Goal: Find specific page/section: Find specific page/section

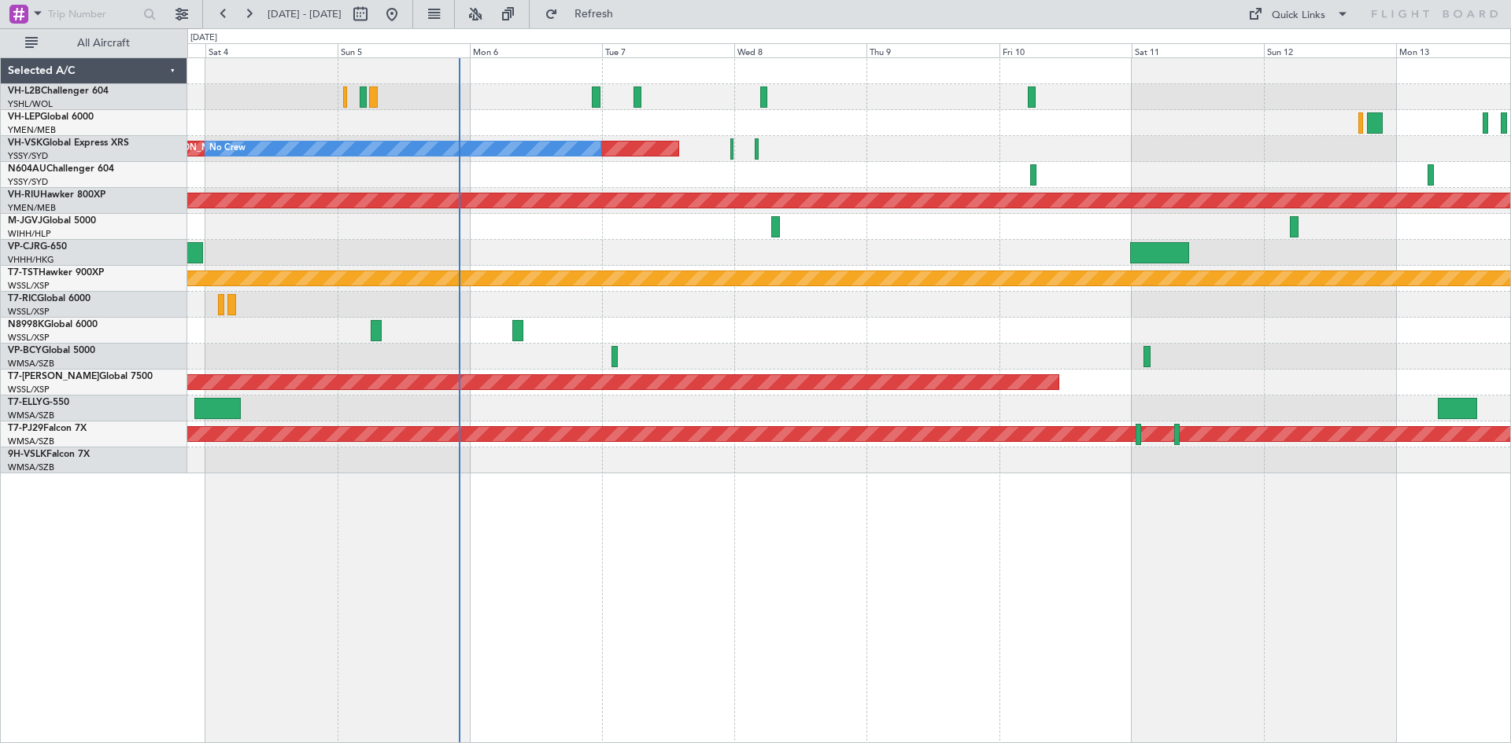
click at [865, 354] on div at bounding box center [848, 357] width 1323 height 26
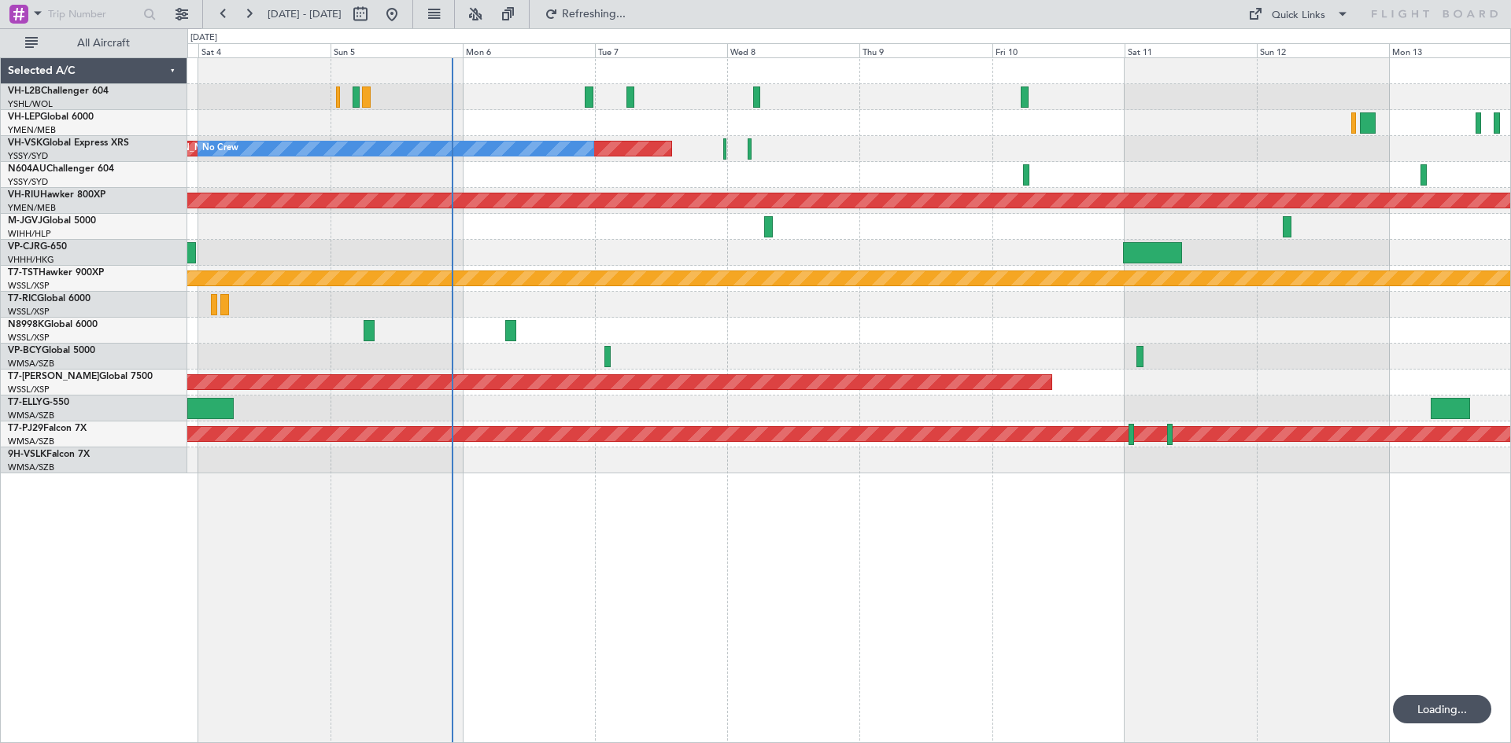
click at [584, 98] on div at bounding box center [848, 97] width 1323 height 26
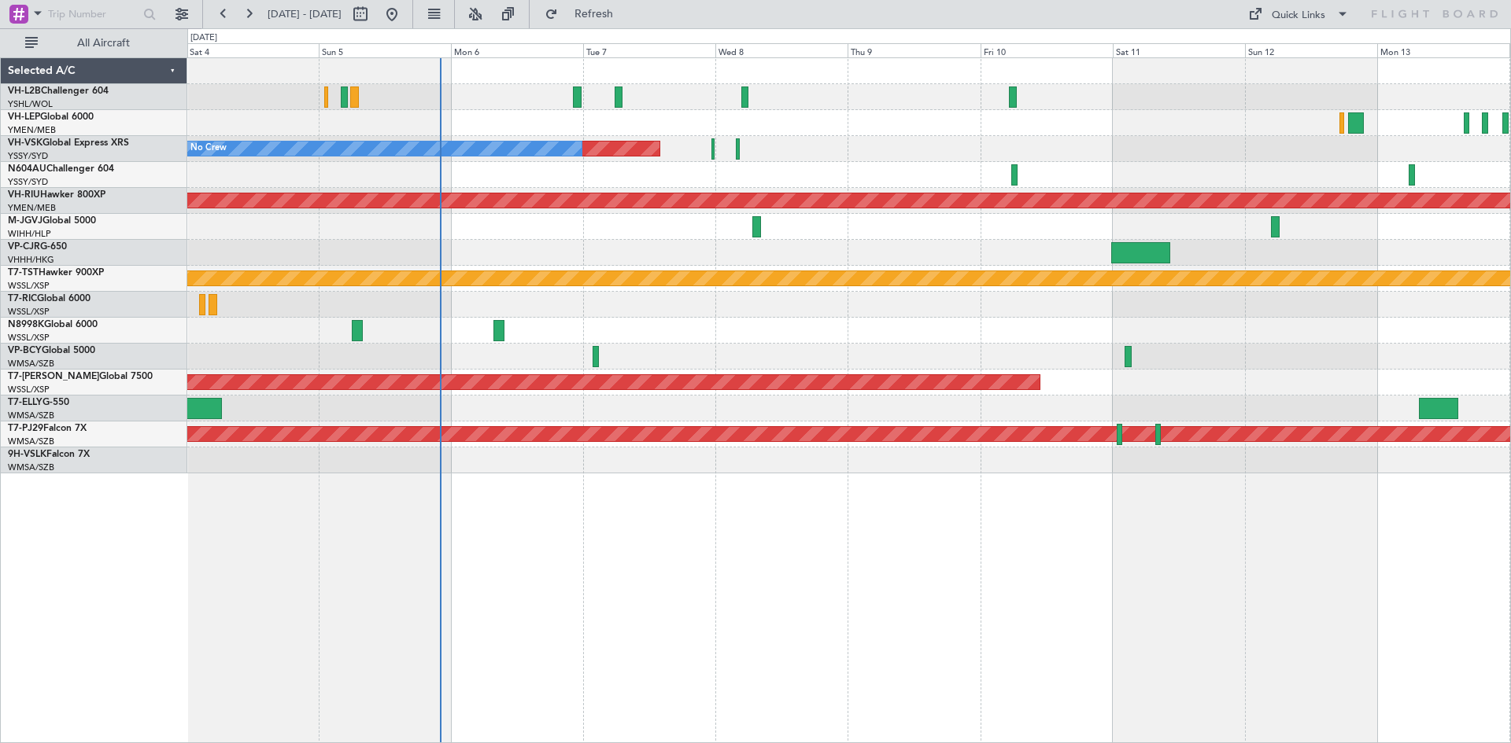
click at [983, 314] on div at bounding box center [848, 305] width 1323 height 26
click at [935, 321] on div at bounding box center [848, 331] width 1323 height 26
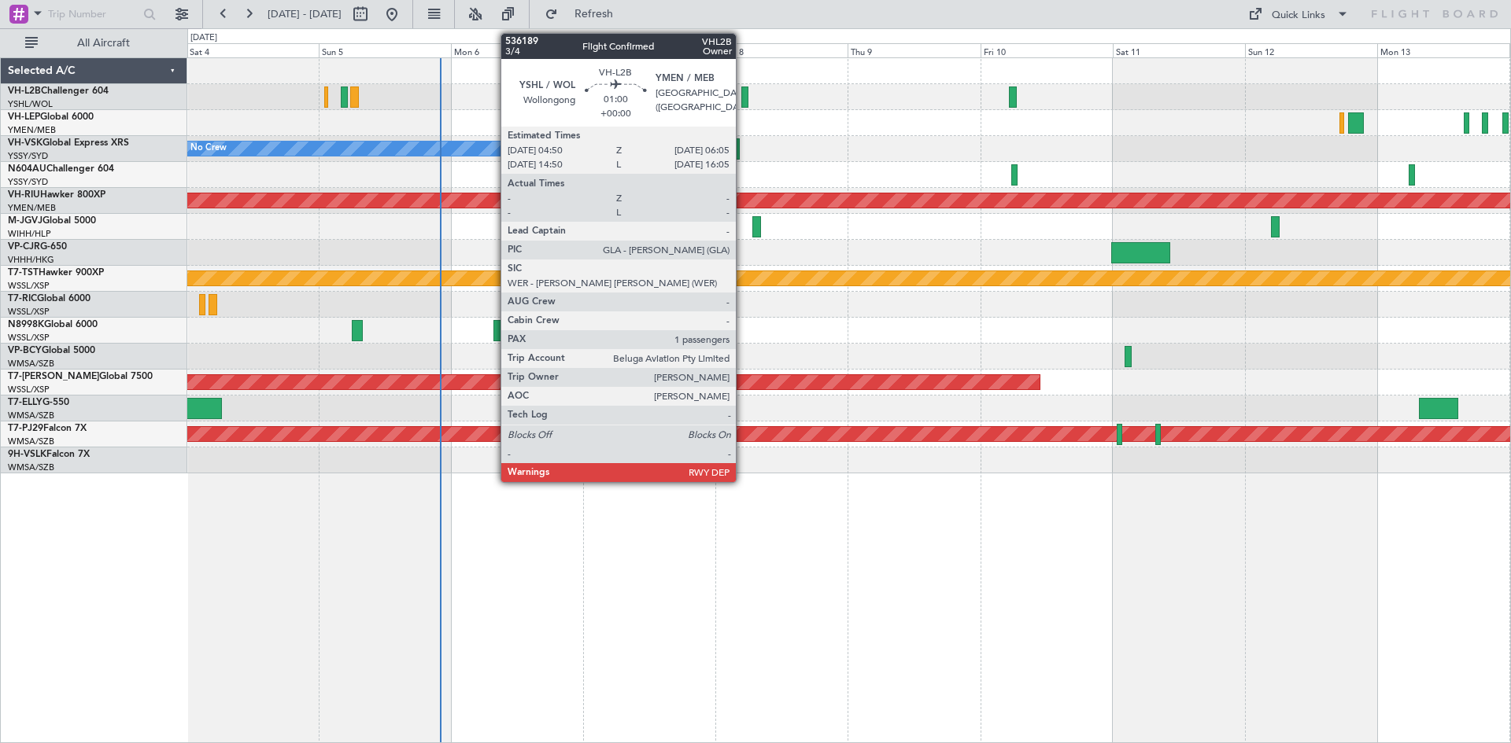
click at [743, 96] on div at bounding box center [744, 97] width 7 height 21
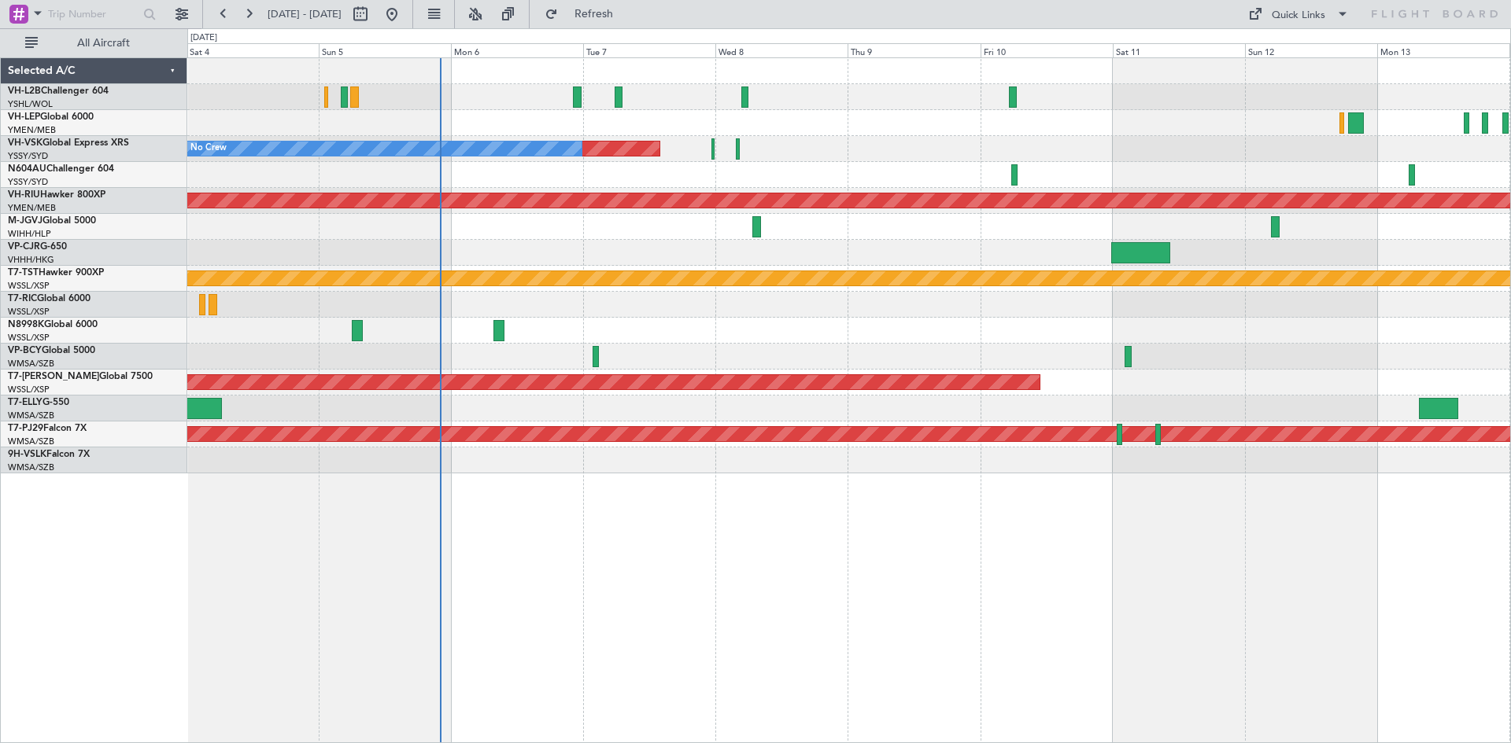
click at [571, 101] on div at bounding box center [848, 97] width 1323 height 26
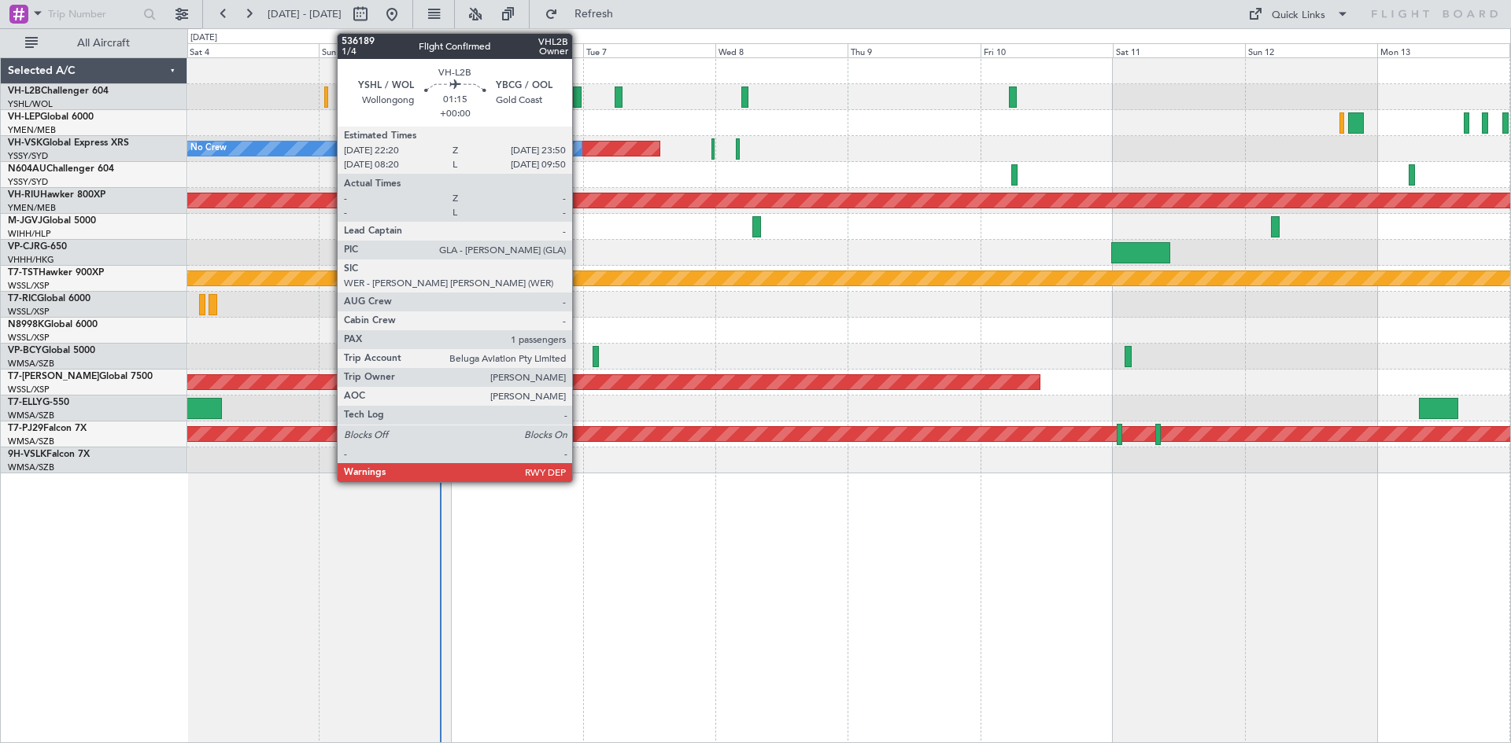
click at [579, 101] on div at bounding box center [577, 97] width 9 height 21
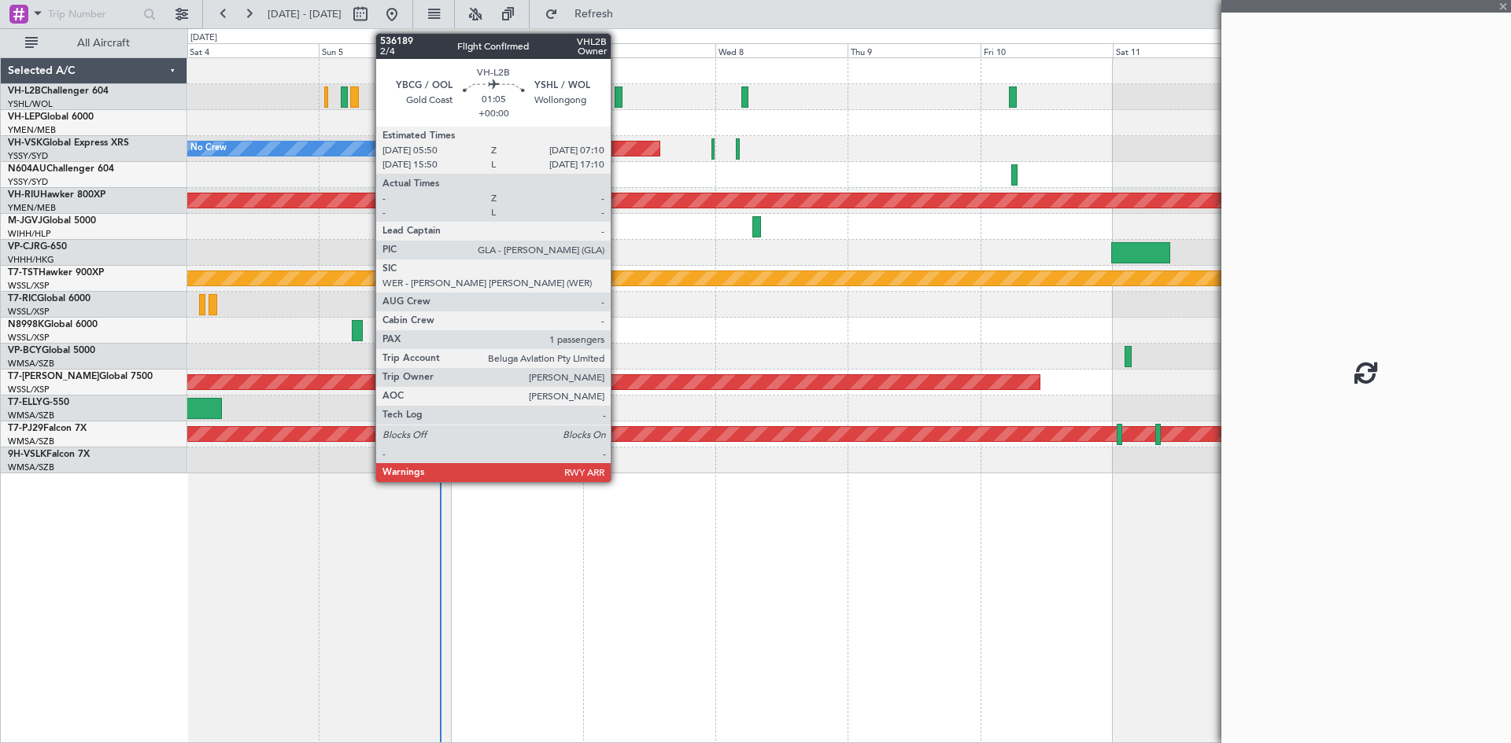
click at [618, 101] on div at bounding box center [618, 97] width 8 height 21
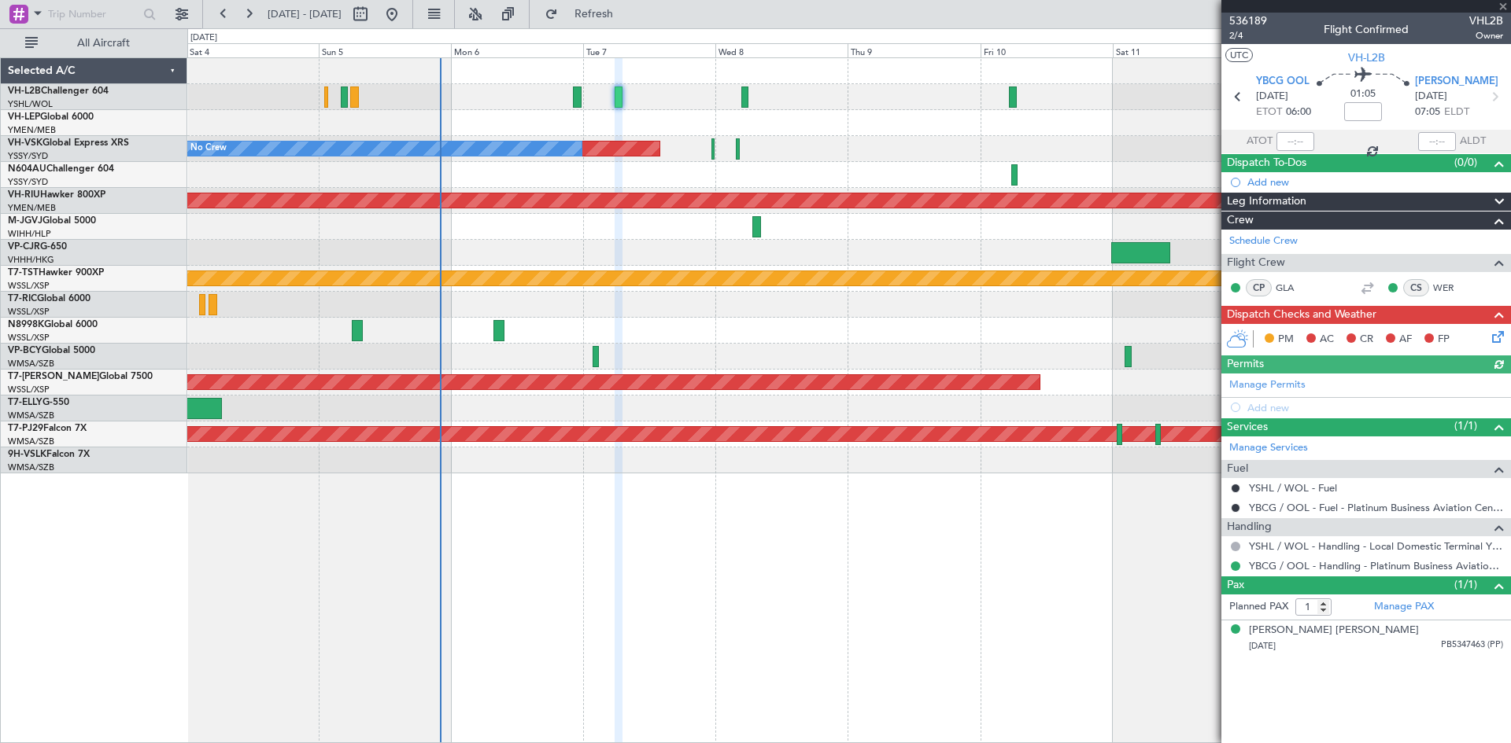
click at [740, 105] on div at bounding box center [848, 97] width 1323 height 26
